Goal: Transaction & Acquisition: Purchase product/service

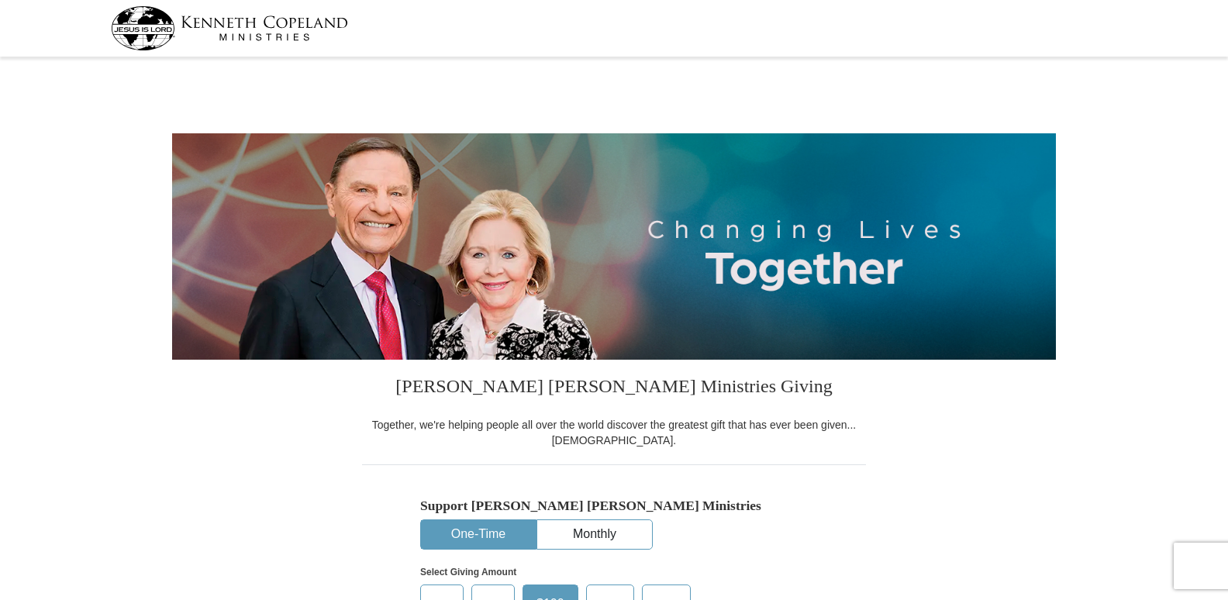
select select "ID"
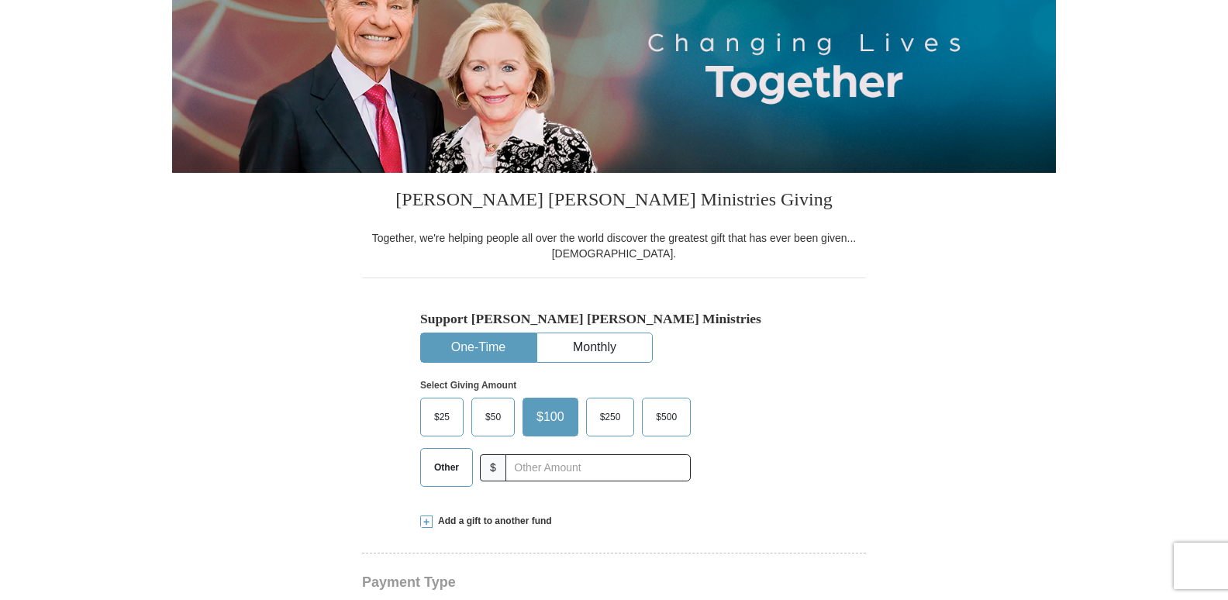
scroll to position [189, 0]
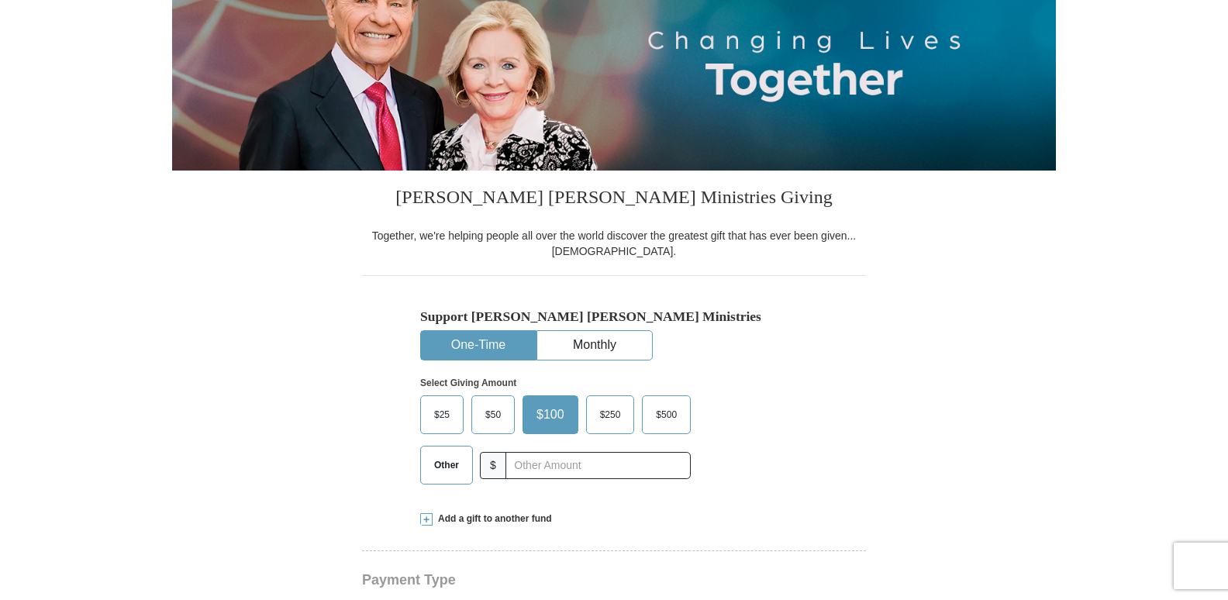
click at [574, 406] on label "$100" at bounding box center [550, 414] width 54 height 37
click at [0, 0] on input "$100" at bounding box center [0, 0] width 0 height 0
click at [449, 460] on span "Other" at bounding box center [446, 464] width 40 height 23
click at [0, 0] on input "Other" at bounding box center [0, 0] width 0 height 0
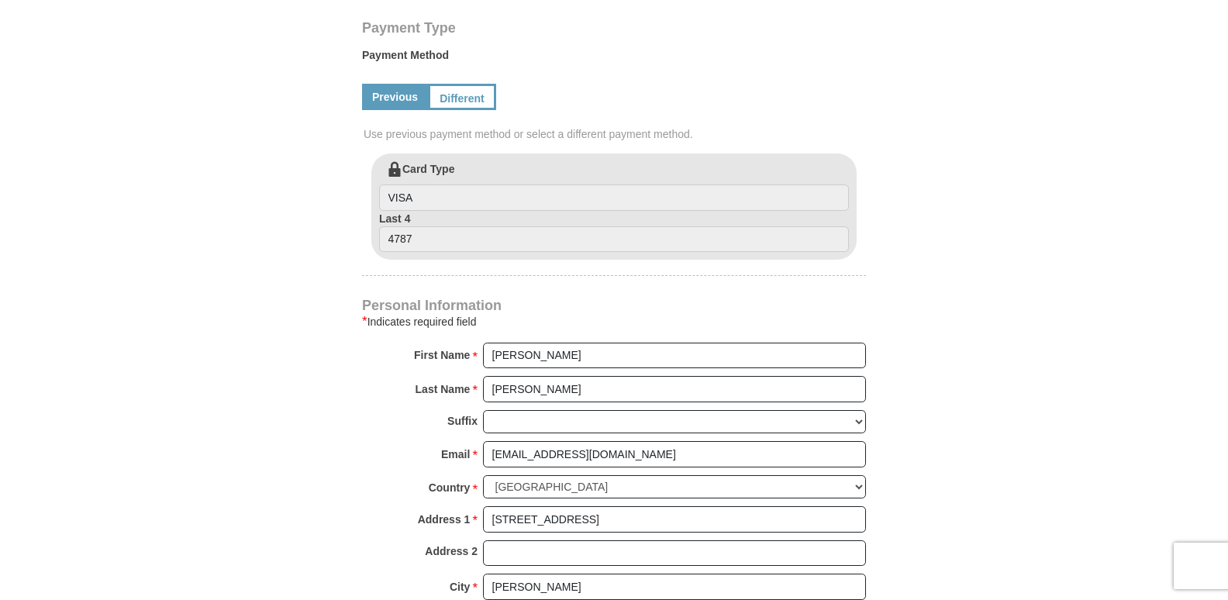
scroll to position [746, 0]
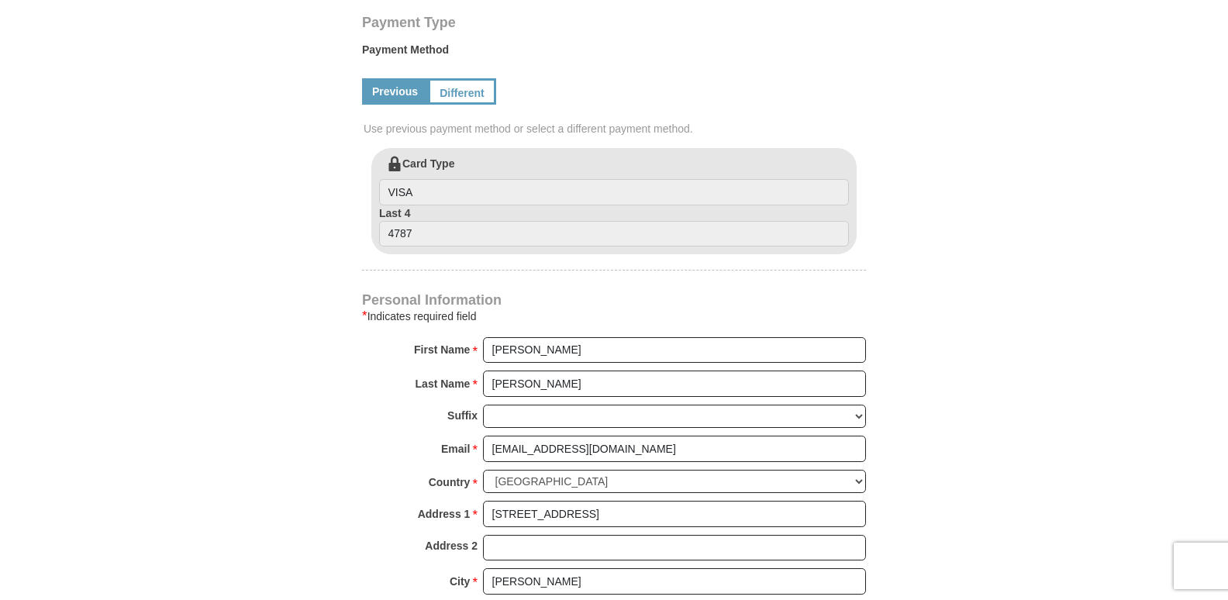
type input "325"
click at [443, 192] on input "VISA" at bounding box center [614, 192] width 470 height 26
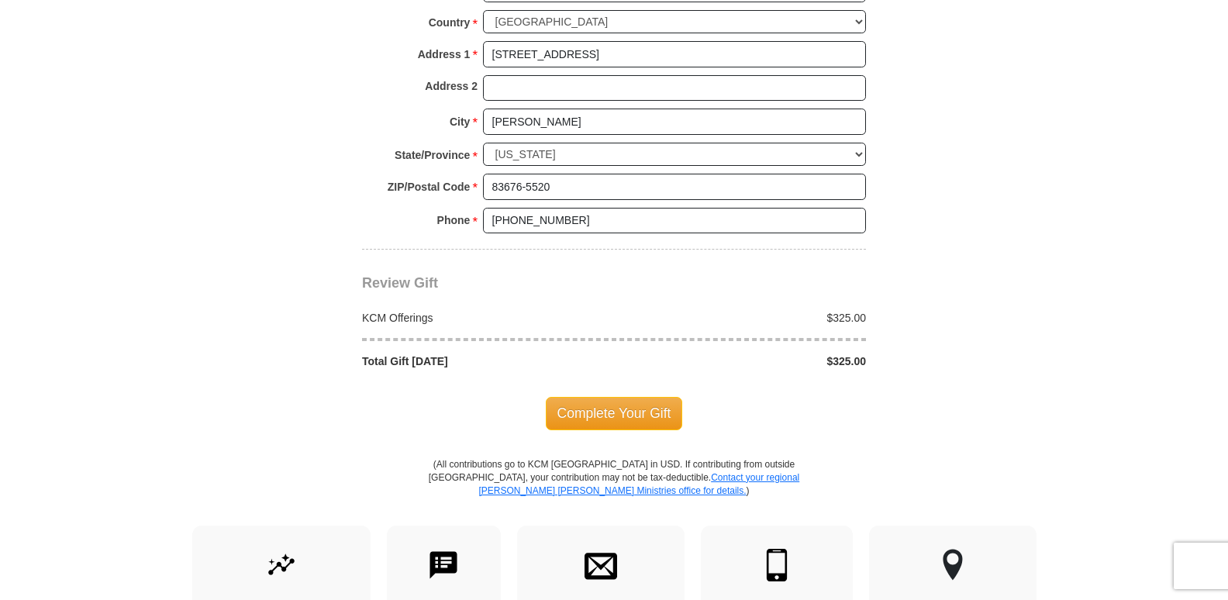
scroll to position [1208, 0]
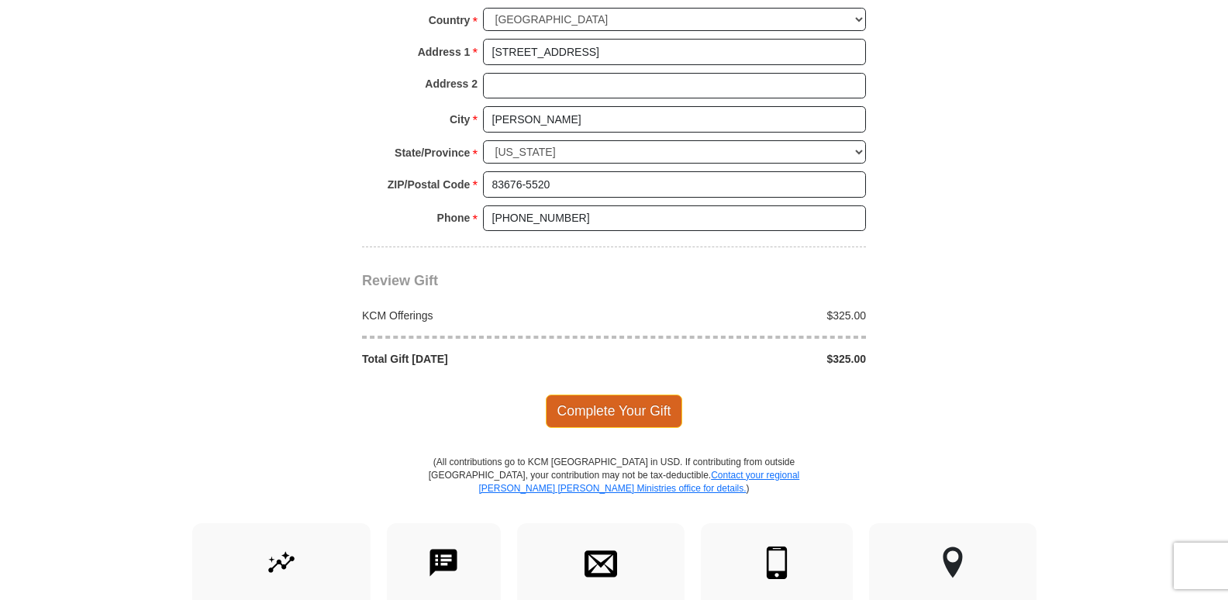
click at [612, 412] on span "Complete Your Gift" at bounding box center [614, 410] width 137 height 33
